Goal: Task Accomplishment & Management: Use online tool/utility

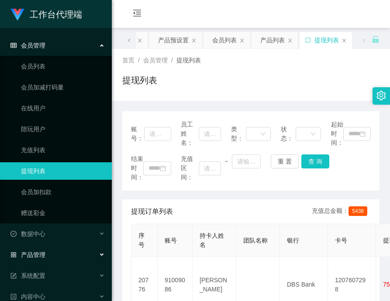
scroll to position [34, 0]
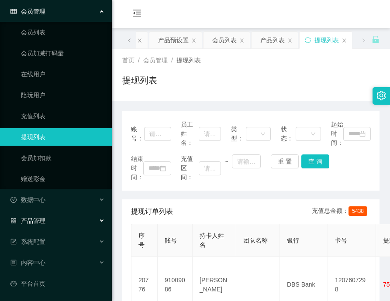
click at [56, 216] on div "产品管理" at bounding box center [56, 220] width 112 height 17
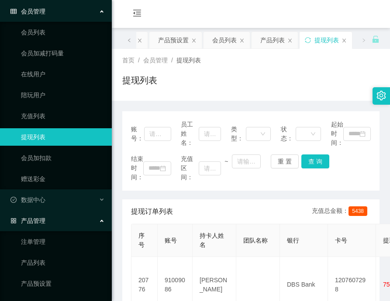
scroll to position [78, 0]
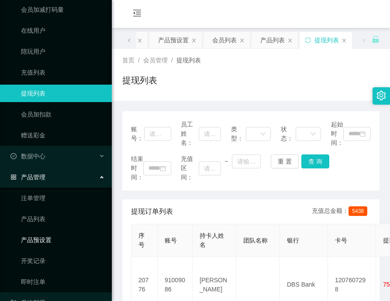
click at [49, 235] on link "产品预设置" at bounding box center [63, 239] width 84 height 17
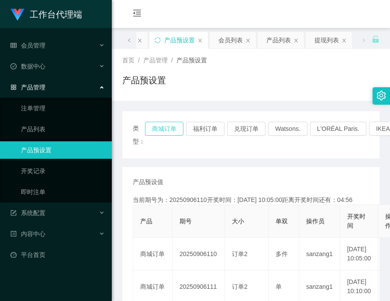
click at [174, 132] on button "商城订单" at bounding box center [164, 129] width 38 height 14
click at [242, 133] on button "兑现订单" at bounding box center [246, 129] width 38 height 14
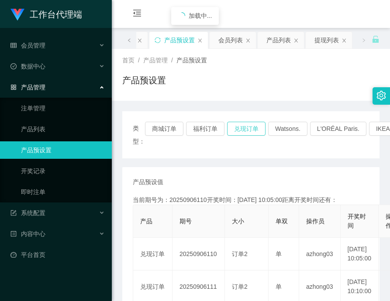
click at [238, 130] on button "兑现订单" at bounding box center [246, 129] width 38 height 14
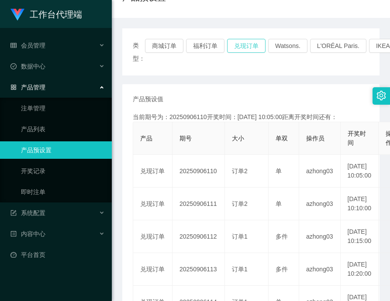
scroll to position [87, 0]
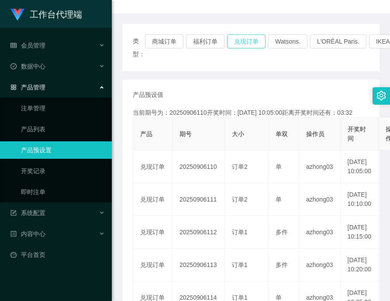
click at [239, 38] on button "兑现订单" at bounding box center [246, 41] width 38 height 14
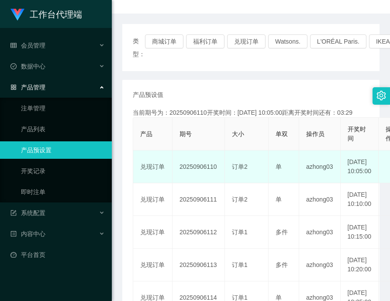
click at [194, 171] on td "20250906110" at bounding box center [198, 167] width 52 height 33
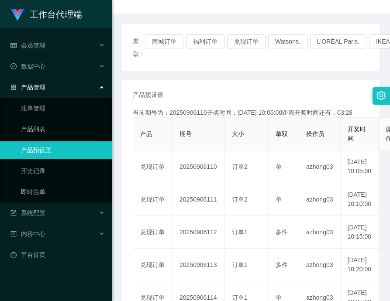
copy td "20250906110"
click at [47, 38] on div "会员管理" at bounding box center [56, 45] width 112 height 17
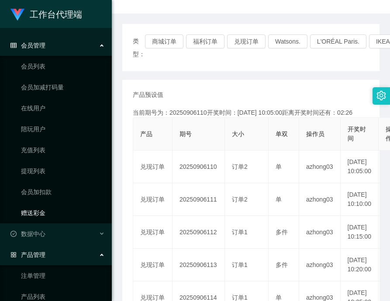
drag, startPoint x: 40, startPoint y: 215, endPoint x: 33, endPoint y: 204, distance: 13.0
click at [40, 215] on link "赠送彩金" at bounding box center [63, 212] width 84 height 17
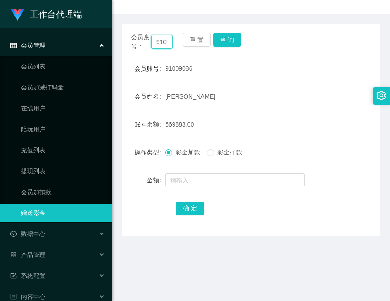
click at [164, 45] on input "91009086" at bounding box center [161, 42] width 21 height 14
paste input "Selina"
type input "Selina"
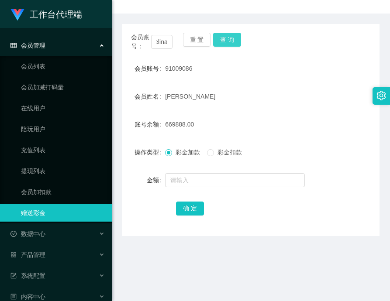
scroll to position [0, 0]
click at [221, 35] on button "查 询" at bounding box center [227, 40] width 28 height 14
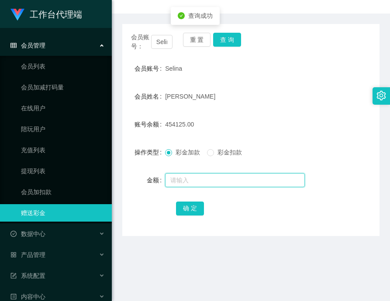
click at [209, 177] on input "text" at bounding box center [235, 180] width 140 height 14
type input "200000"
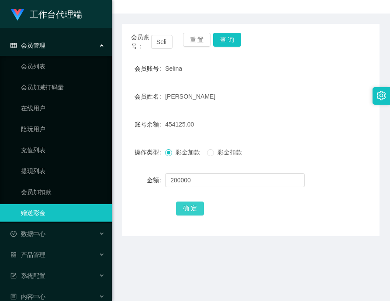
click at [190, 202] on button "确 定" at bounding box center [190, 209] width 28 height 14
click at [254, 93] on div "[PERSON_NAME]" at bounding box center [240, 96] width 150 height 17
click at [228, 41] on button "查 询" at bounding box center [227, 40] width 28 height 14
click at [170, 44] on input "Selina" at bounding box center [161, 42] width 21 height 14
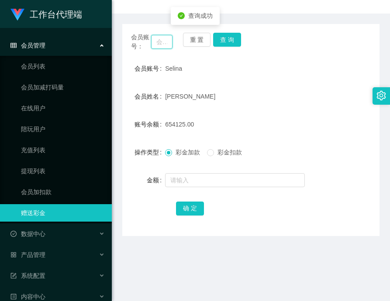
paste input "Selina"
type input "Selina"
click at [224, 36] on button "查 询" at bounding box center [227, 40] width 28 height 14
click at [223, 33] on button "查 询" at bounding box center [227, 40] width 28 height 14
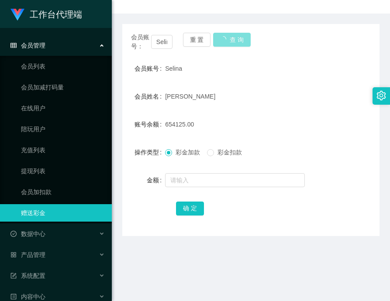
click at [224, 35] on button "查 询" at bounding box center [232, 40] width 38 height 14
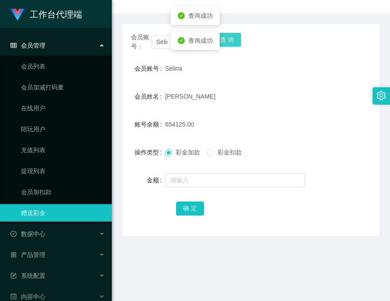
click at [224, 40] on button "查 询" at bounding box center [227, 40] width 28 height 14
click at [224, 40] on button "查 询" at bounding box center [232, 40] width 38 height 14
click at [224, 39] on button "查 询" at bounding box center [227, 40] width 28 height 14
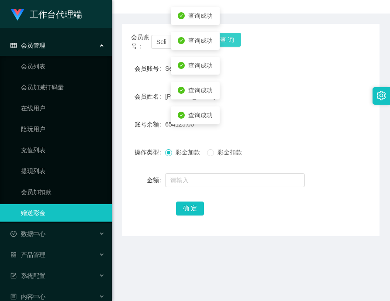
click at [224, 39] on button "查 询" at bounding box center [227, 40] width 28 height 14
click at [227, 39] on button "查 询" at bounding box center [227, 40] width 28 height 14
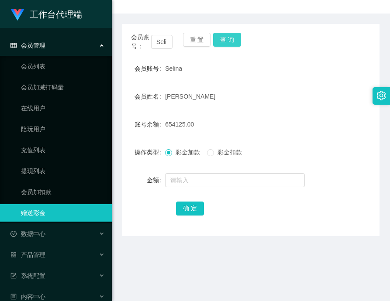
click at [216, 37] on button "查 询" at bounding box center [227, 40] width 28 height 14
click at [216, 37] on div "查询成功" at bounding box center [195, 41] width 49 height 18
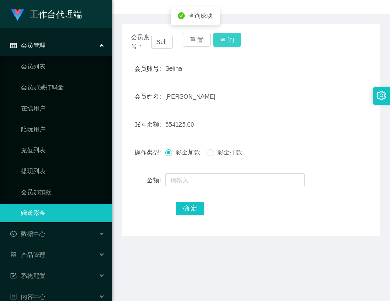
click at [226, 38] on button "查 询" at bounding box center [227, 40] width 28 height 14
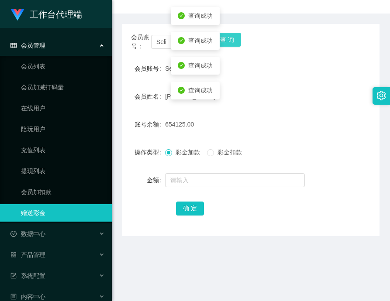
click at [226, 38] on button "查 询" at bounding box center [227, 40] width 28 height 14
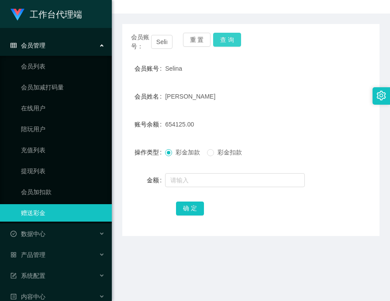
click at [226, 38] on button "查 询" at bounding box center [227, 40] width 28 height 14
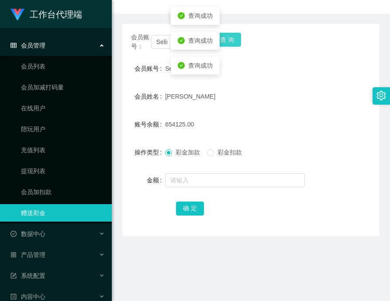
click at [226, 38] on button "查 询" at bounding box center [227, 40] width 28 height 14
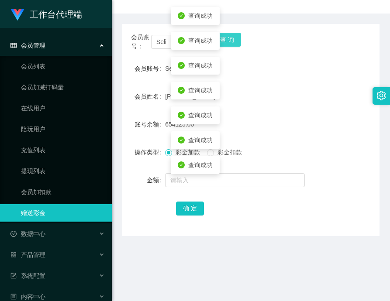
click at [226, 38] on button "查 询" at bounding box center [227, 40] width 28 height 14
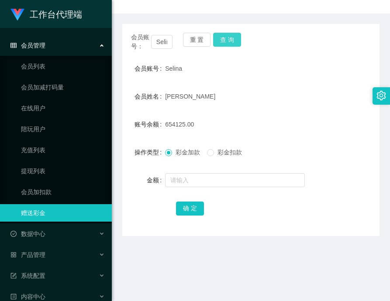
click at [226, 38] on button "查 询" at bounding box center [227, 40] width 28 height 14
click at [229, 38] on button "查 询" at bounding box center [227, 40] width 28 height 14
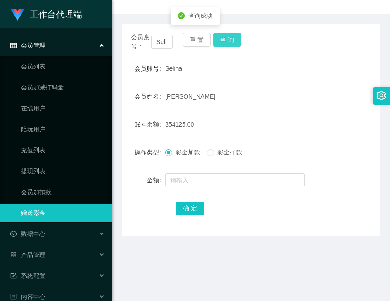
click at [229, 38] on button "查 询" at bounding box center [227, 40] width 28 height 14
click at [168, 71] on span "Selina" at bounding box center [173, 68] width 17 height 7
copy span "Selina"
click at [31, 65] on link "会员列表" at bounding box center [63, 66] width 84 height 17
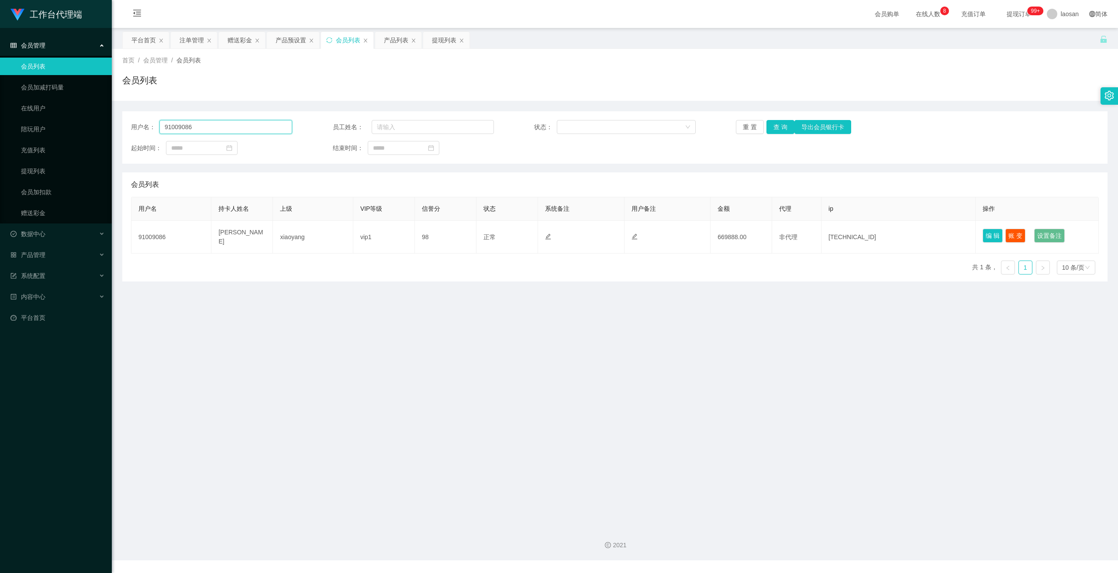
click at [230, 123] on input "91009086" at bounding box center [225, 127] width 133 height 14
paste input "Selina"
type input "Selina"
click at [389, 127] on button "查 询" at bounding box center [780, 127] width 28 height 14
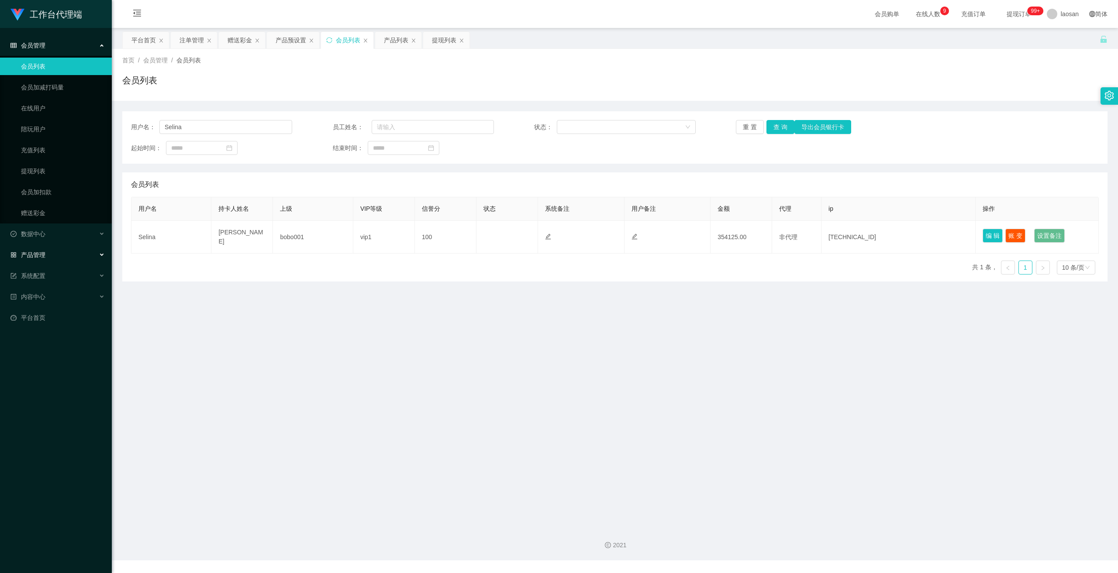
click at [41, 255] on span "产品管理" at bounding box center [27, 254] width 35 height 7
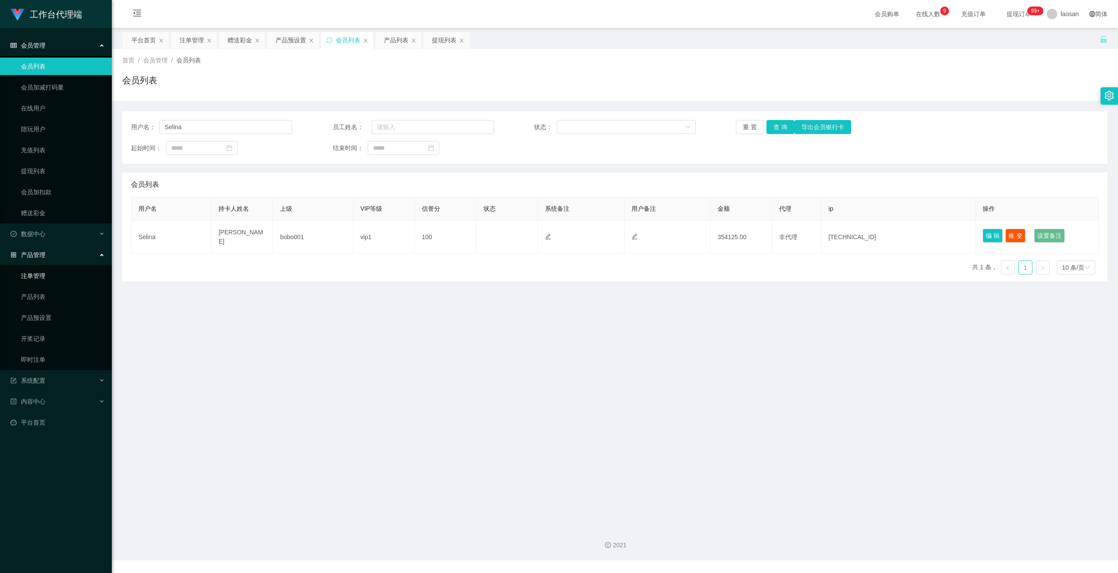
click at [38, 280] on link "注单管理" at bounding box center [63, 275] width 84 height 17
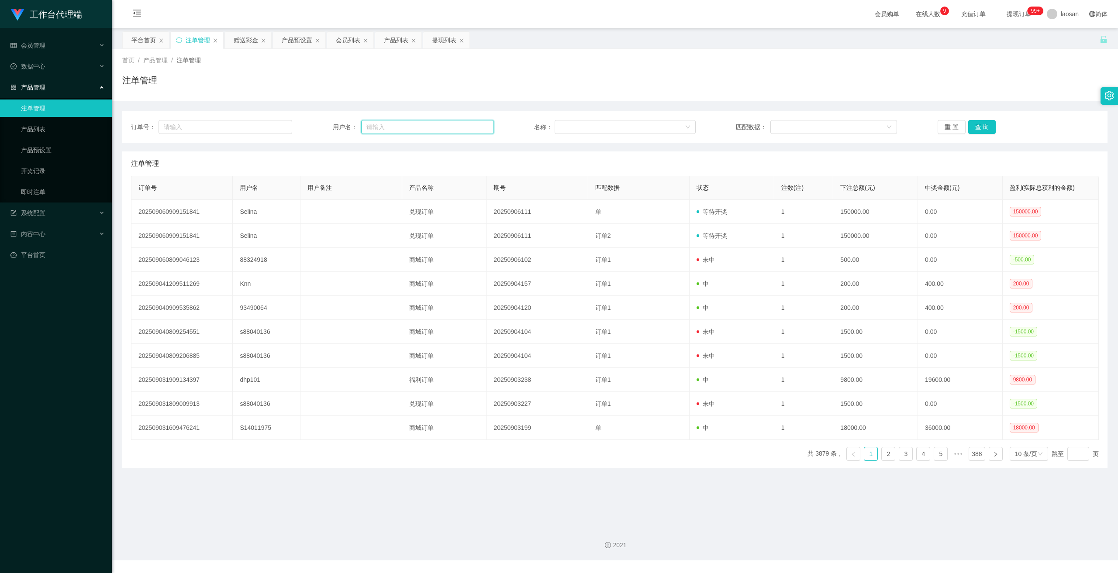
click at [389, 129] on input "text" at bounding box center [427, 127] width 133 height 14
paste input "Selina"
type input "Selina"
click at [389, 124] on button "查 询" at bounding box center [982, 127] width 28 height 14
click at [389, 125] on button "查 询" at bounding box center [982, 127] width 28 height 14
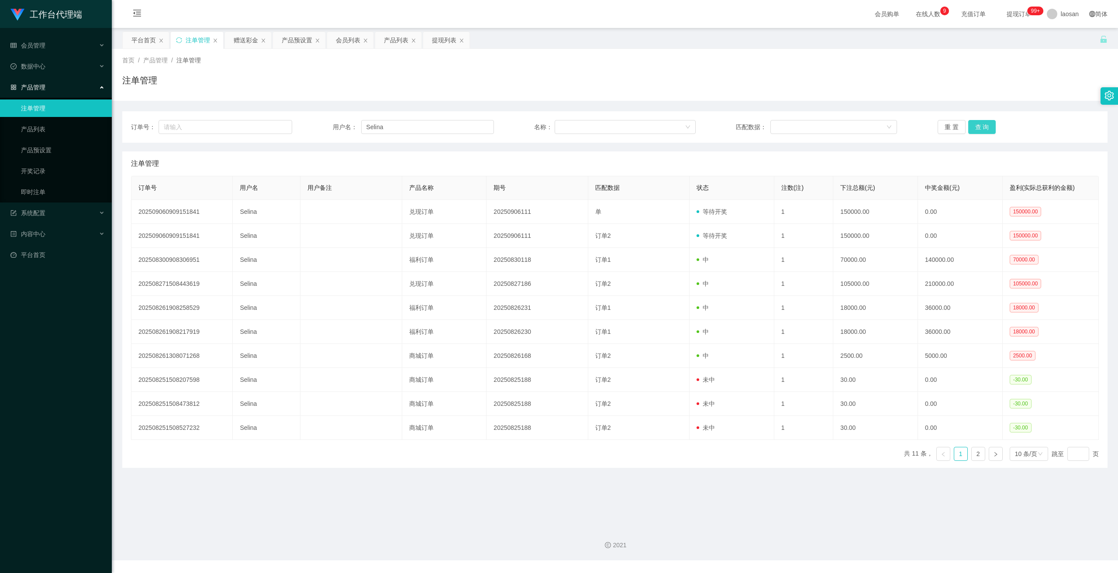
click at [389, 122] on button "查 询" at bounding box center [982, 127] width 28 height 14
click at [389, 120] on div "订单号： 用户名： Selina 名称： 匹配数据： 重 置 查 询" at bounding box center [614, 126] width 985 height 31
click at [389, 128] on button "查 询" at bounding box center [982, 127] width 28 height 14
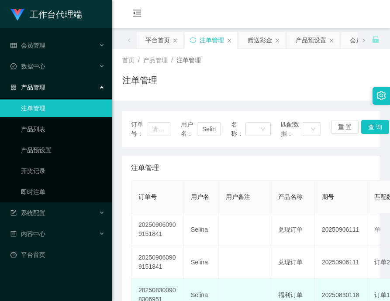
click at [353, 299] on td "20250830118" at bounding box center [341, 295] width 52 height 33
